Goal: Information Seeking & Learning: Learn about a topic

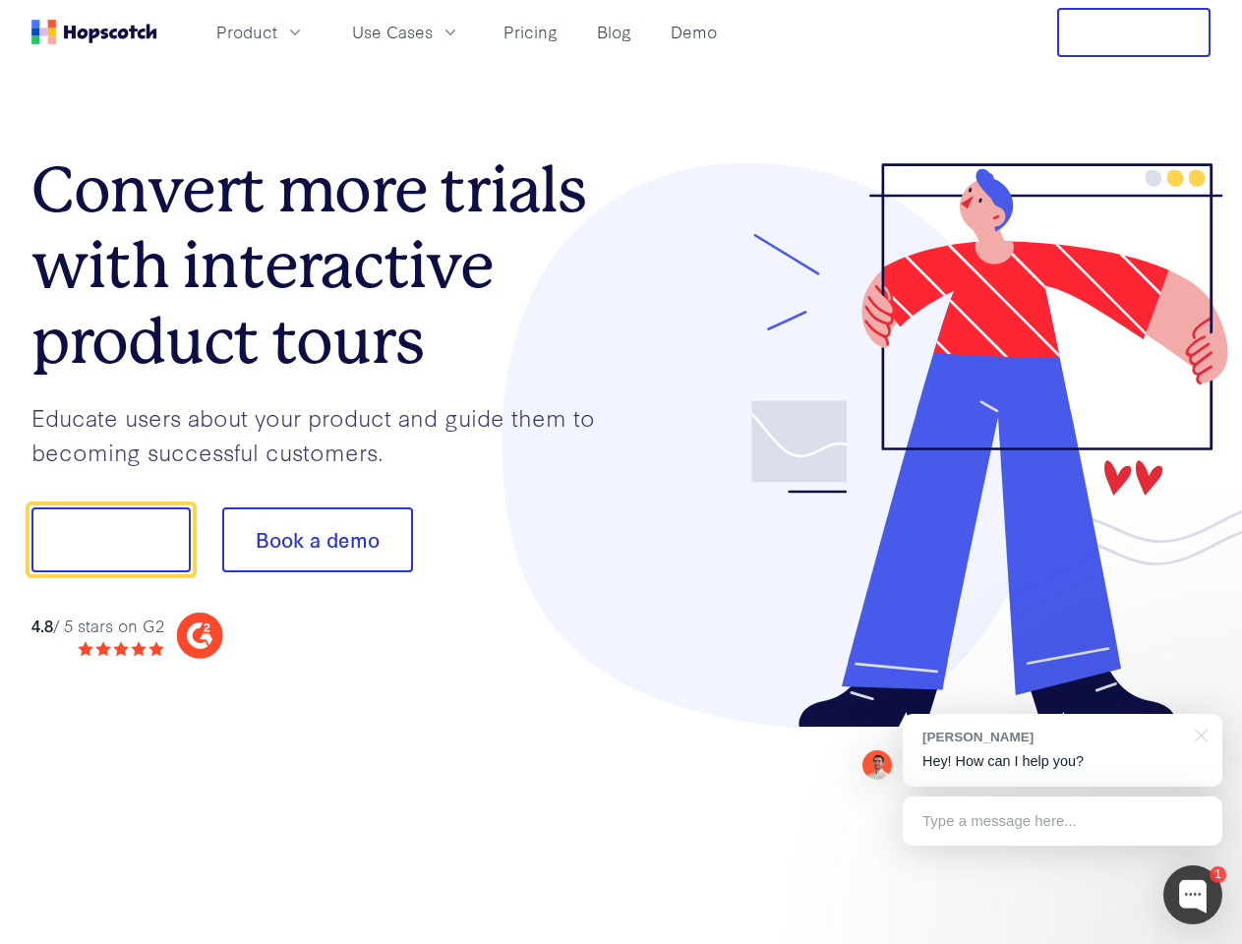
click at [621, 472] on div at bounding box center [916, 445] width 590 height 565
click at [277, 31] on span "Product" at bounding box center [246, 32] width 61 height 25
click at [433, 31] on span "Use Cases" at bounding box center [392, 32] width 81 height 25
click at [1134, 32] on button "Free Trial" at bounding box center [1133, 32] width 153 height 49
click at [110, 540] on button "Show me!" at bounding box center [110, 539] width 159 height 65
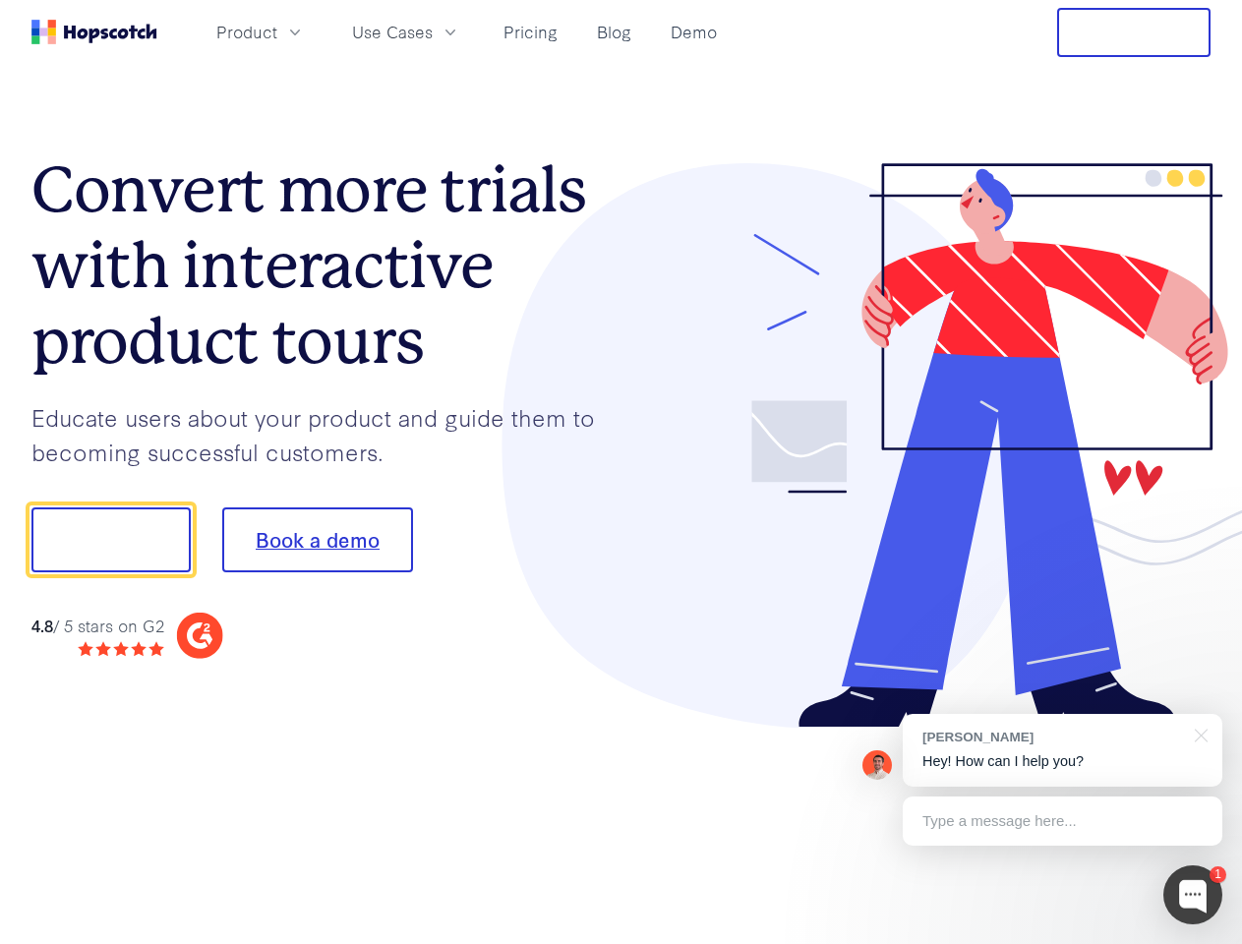
click at [317, 540] on button "Book a demo" at bounding box center [317, 539] width 191 height 65
click at [1193, 895] on div at bounding box center [1192, 894] width 59 height 59
click at [1062, 750] on div "[PERSON_NAME] Hey! How can I help you?" at bounding box center [1063, 750] width 320 height 73
click at [1198, 733] on div at bounding box center [1037, 669] width 369 height 392
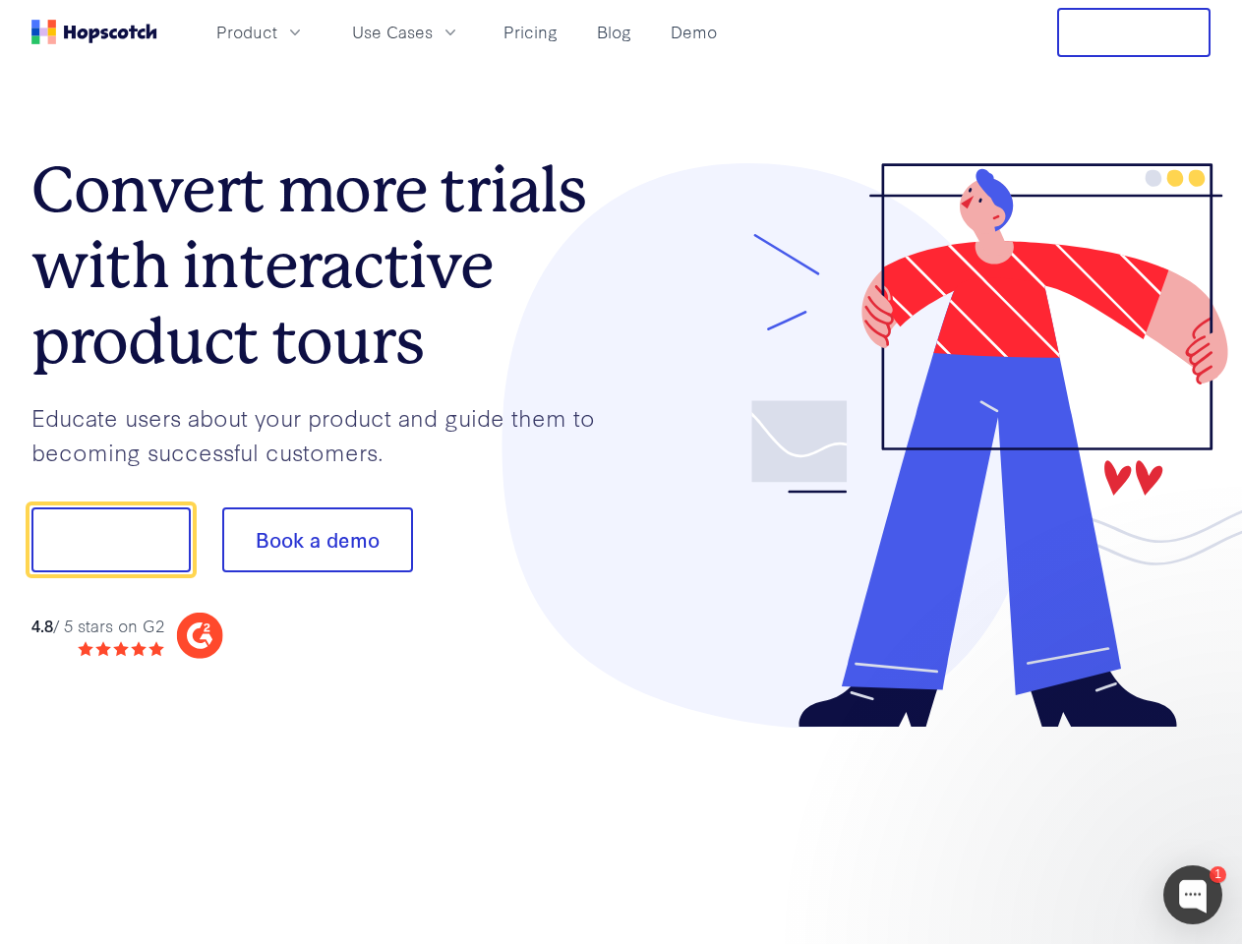
click at [1062, 821] on div at bounding box center [1037, 669] width 369 height 392
